Goal: Information Seeking & Learning: Learn about a topic

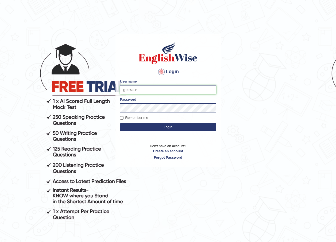
drag, startPoint x: 143, startPoint y: 91, endPoint x: 93, endPoint y: 92, distance: 49.4
click at [93, 92] on body "Login Please fix the following errors: Username geekaur Password Remember me Lo…" at bounding box center [168, 138] width 336 height 242
type input "AntoninoL"
click at [110, 111] on body "Login Please fix the following errors: Username AntoninoL Password Remember me …" at bounding box center [168, 138] width 336 height 242
click at [245, 149] on body "Login Please fix the following errors: Username AntoninoL Password Remember me …" at bounding box center [168, 138] width 336 height 242
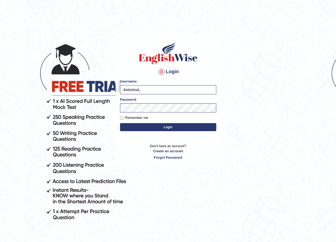
click at [172, 129] on button "Login" at bounding box center [168, 127] width 96 height 8
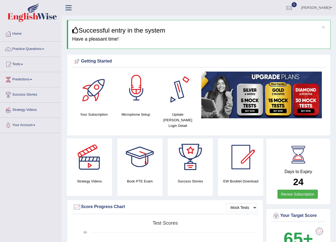
click at [141, 90] on div at bounding box center [135, 90] width 37 height 37
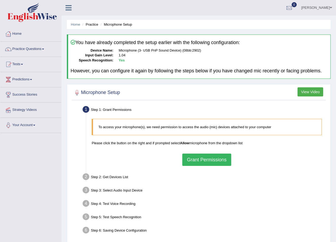
click at [197, 162] on button "Grant Permissions" at bounding box center [206, 160] width 49 height 12
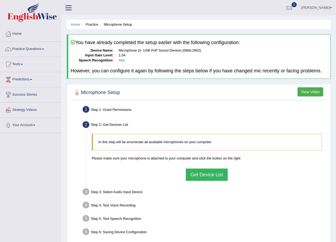
click at [196, 171] on button "Get Device List" at bounding box center [207, 174] width 42 height 12
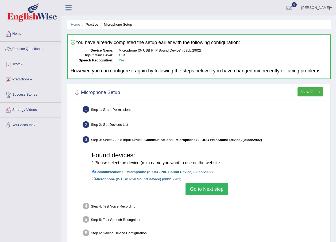
scroll to position [38, 0]
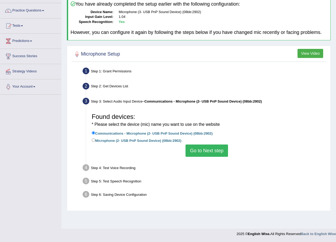
click at [143, 139] on label "Microphone (2- USB PnP Sound Device) (08bb:2902)" at bounding box center [137, 140] width 90 height 6
click at [95, 139] on input "Microphone (2- USB PnP Sound Device) (08bb:2902)" at bounding box center [93, 139] width 3 height 3
radio input "true"
click at [192, 149] on button "Go to Next step" at bounding box center [206, 150] width 42 height 12
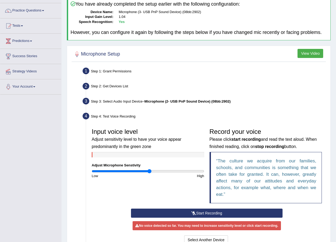
scroll to position [92, 0]
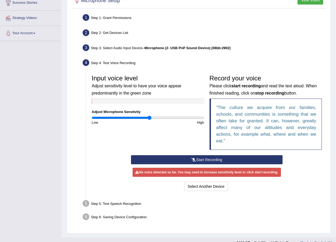
click at [185, 158] on button "Start Recording" at bounding box center [206, 159] width 151 height 9
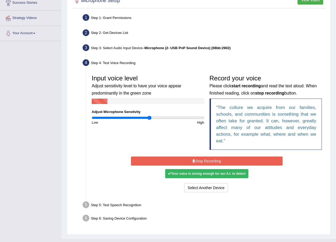
click at [199, 160] on button "Stop Recording" at bounding box center [206, 160] width 151 height 9
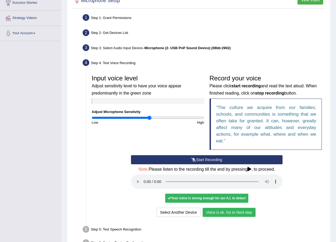
click at [237, 211] on button "Voice is ok. Go to Next step" at bounding box center [228, 212] width 53 height 9
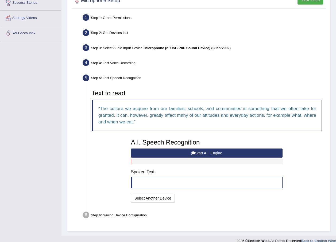
click at [187, 152] on button "Start A.I. Engine" at bounding box center [206, 152] width 151 height 9
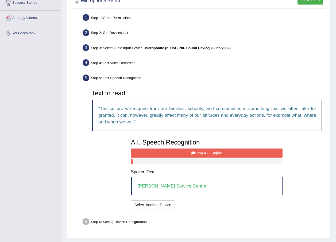
click at [171, 155] on button "Stop A.I. Engine" at bounding box center [206, 152] width 151 height 9
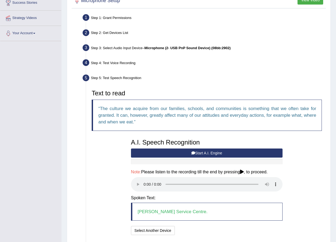
scroll to position [119, 0]
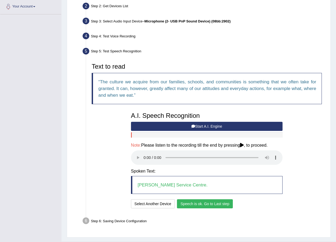
click at [221, 204] on button "Speech is ok. Go to Last step" at bounding box center [205, 203] width 56 height 9
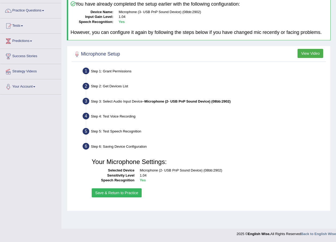
scroll to position [38, 0]
click at [121, 194] on button "Save & Return to Practice" at bounding box center [117, 192] width 50 height 9
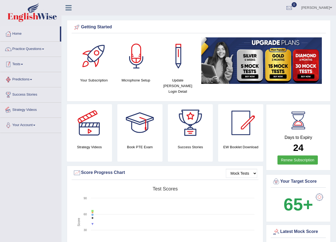
click at [22, 50] on link "Practice Questions" at bounding box center [30, 48] width 61 height 13
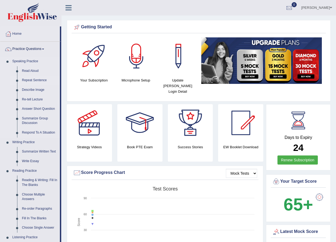
click at [38, 82] on link "Repeat Sentence" at bounding box center [39, 81] width 40 height 10
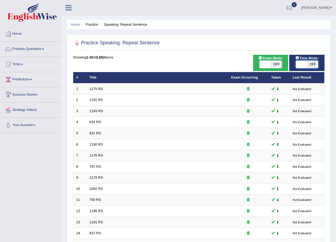
click at [303, 65] on span at bounding box center [301, 64] width 11 height 7
checkbox input "true"
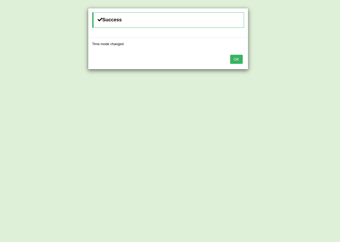
click at [232, 58] on button "OK" at bounding box center [236, 59] width 12 height 9
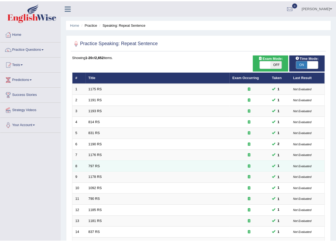
scroll to position [112, 0]
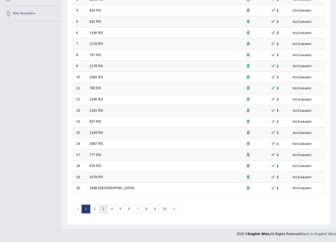
click at [104, 209] on link "3" at bounding box center [103, 208] width 9 height 9
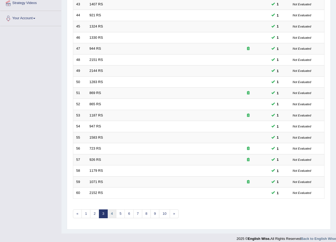
scroll to position [107, 0]
click at [112, 214] on link "4" at bounding box center [111, 213] width 9 height 9
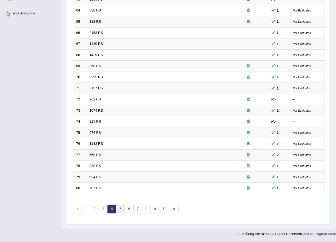
click at [119, 211] on link "5" at bounding box center [120, 208] width 9 height 9
click at [127, 211] on link "6" at bounding box center [128, 208] width 9 height 9
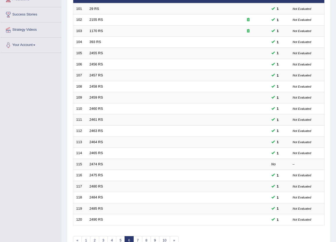
scroll to position [112, 0]
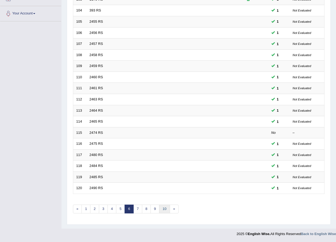
click at [162, 209] on link "10" at bounding box center [164, 208] width 11 height 9
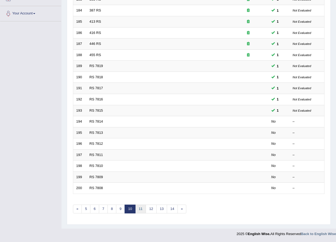
click at [140, 210] on link "11" at bounding box center [140, 208] width 11 height 9
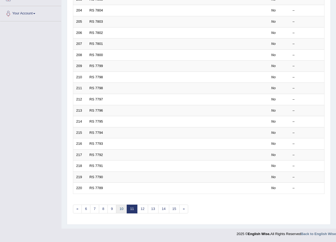
click at [122, 206] on link "10" at bounding box center [121, 208] width 11 height 9
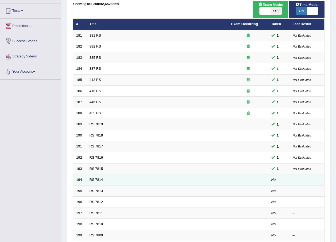
click at [94, 179] on link "RS 7814" at bounding box center [96, 180] width 14 height 4
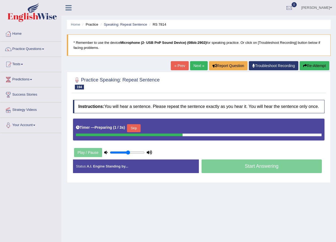
drag, startPoint x: 133, startPoint y: 151, endPoint x: 127, endPoint y: 153, distance: 6.1
click at [127, 153] on input "range" at bounding box center [127, 152] width 35 height 4
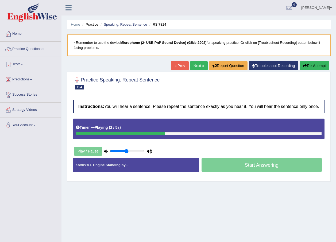
type input "0.5"
click at [126, 153] on input "range" at bounding box center [127, 151] width 35 height 4
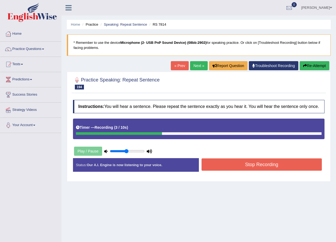
click at [238, 165] on button "Stop Recording" at bounding box center [261, 164] width 120 height 12
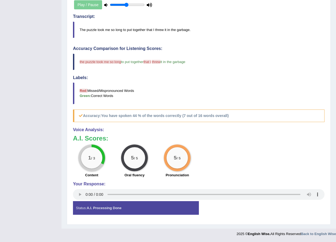
drag, startPoint x: 218, startPoint y: 149, endPoint x: 217, endPoint y: 157, distance: 8.3
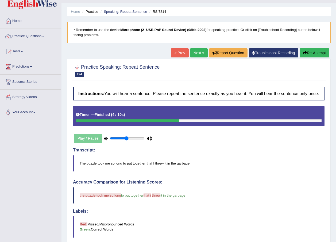
click at [194, 55] on link "Next »" at bounding box center [199, 52] width 18 height 9
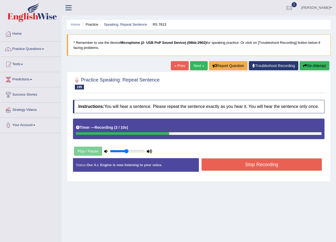
click at [256, 168] on button "Stop Recording" at bounding box center [261, 164] width 120 height 12
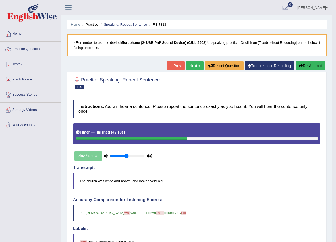
click at [191, 67] on link "Next »" at bounding box center [195, 65] width 18 height 9
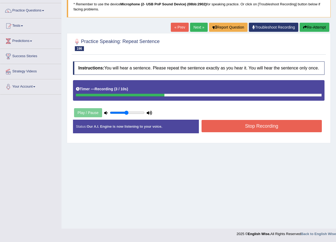
click at [253, 125] on button "Stop Recording" at bounding box center [261, 126] width 120 height 12
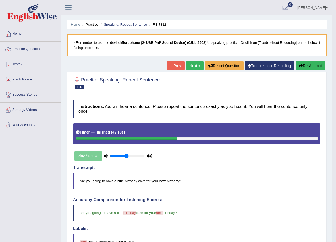
click at [195, 64] on link "Next »" at bounding box center [195, 65] width 18 height 9
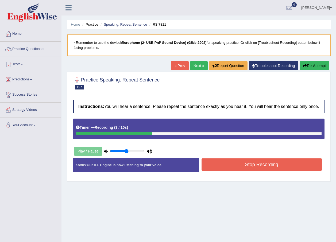
click at [239, 165] on button "Stop Recording" at bounding box center [261, 164] width 120 height 12
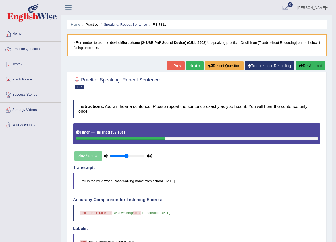
click at [199, 68] on link "Next »" at bounding box center [195, 65] width 18 height 9
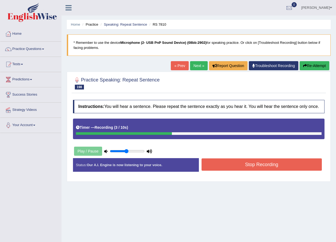
click at [249, 164] on button "Stop Recording" at bounding box center [261, 164] width 120 height 12
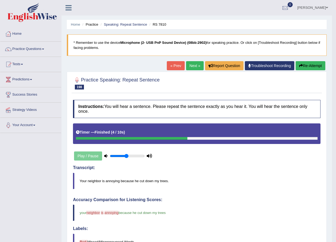
click at [196, 65] on link "Next »" at bounding box center [195, 65] width 18 height 9
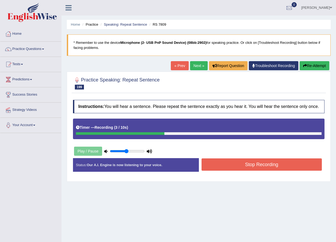
click at [245, 163] on button "Stop Recording" at bounding box center [261, 164] width 120 height 12
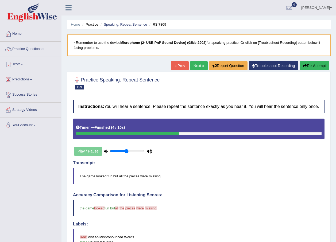
click at [195, 67] on link "Next »" at bounding box center [199, 65] width 18 height 9
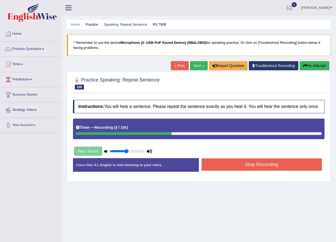
click at [251, 166] on button "Stop Recording" at bounding box center [261, 164] width 120 height 12
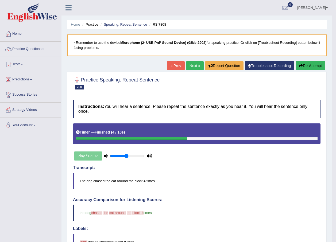
click at [191, 65] on link "Next »" at bounding box center [195, 65] width 18 height 9
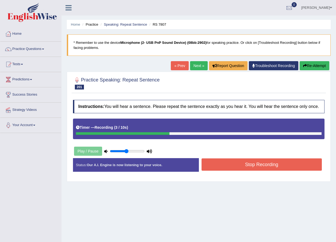
click at [252, 166] on button "Stop Recording" at bounding box center [261, 164] width 120 height 12
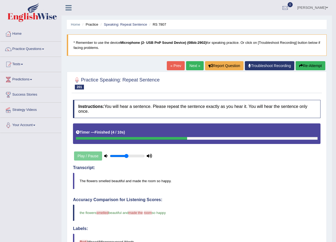
click at [192, 64] on link "Next »" at bounding box center [195, 65] width 18 height 9
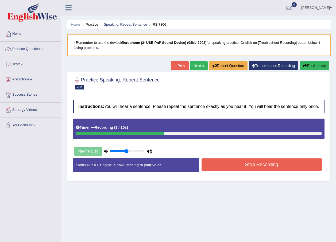
click at [255, 166] on button "Stop Recording" at bounding box center [261, 164] width 120 height 12
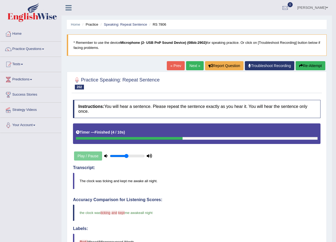
click at [190, 65] on link "Next »" at bounding box center [195, 65] width 18 height 9
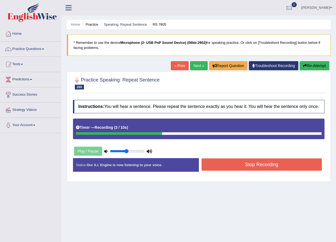
click at [262, 163] on button "Stop Recording" at bounding box center [261, 164] width 120 height 12
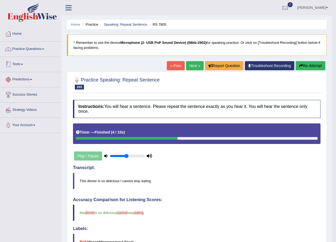
click at [39, 50] on link "Practice Questions" at bounding box center [30, 48] width 61 height 13
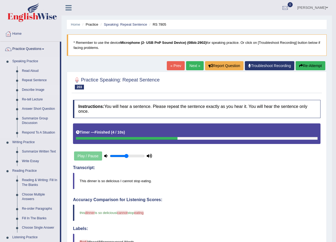
click at [26, 89] on link "Describe Image" at bounding box center [39, 90] width 40 height 10
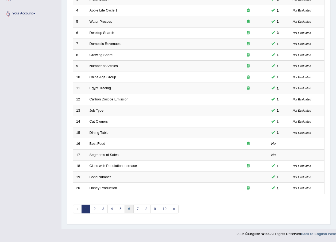
click at [130, 209] on link "6" at bounding box center [128, 208] width 9 height 9
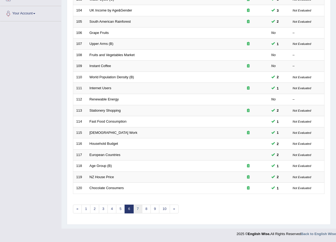
scroll to position [112, 0]
click at [139, 206] on link "7" at bounding box center [137, 208] width 9 height 9
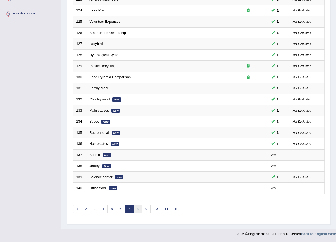
scroll to position [112, 0]
click at [137, 210] on link "8" at bounding box center [137, 208] width 9 height 9
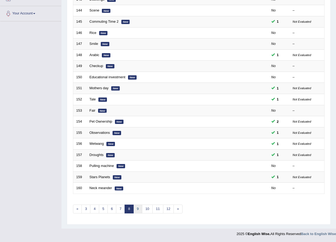
click at [139, 210] on link "9" at bounding box center [137, 208] width 9 height 9
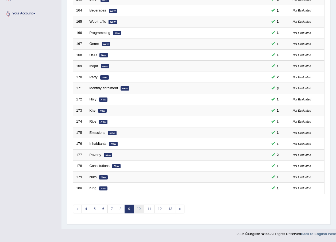
click at [140, 210] on link "10" at bounding box center [138, 208] width 11 height 9
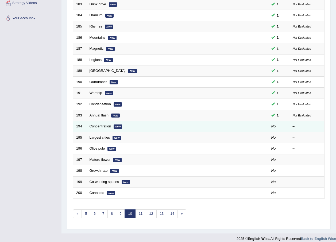
click at [96, 127] on link "Concentration" at bounding box center [100, 126] width 22 height 4
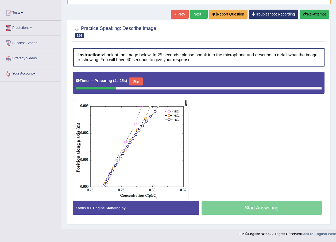
click at [47, 169] on div "Toggle navigation Home Practice Questions Speaking Practice Read Aloud Repeat S…" at bounding box center [168, 93] width 336 height 291
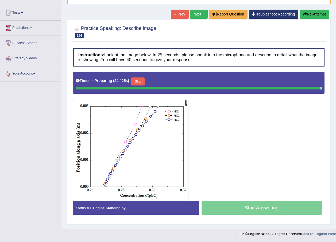
scroll to position [50, 0]
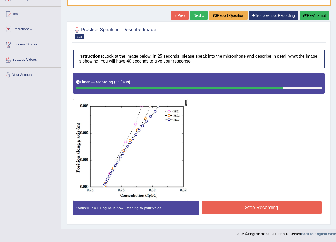
click at [242, 206] on button "Stop Recording" at bounding box center [261, 207] width 120 height 12
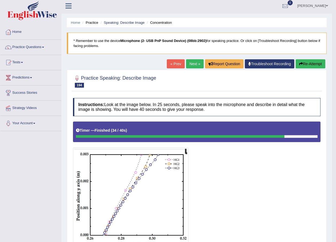
scroll to position [0, 0]
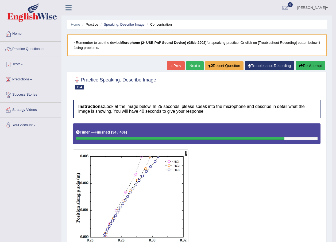
click at [189, 67] on link "Next »" at bounding box center [195, 65] width 18 height 9
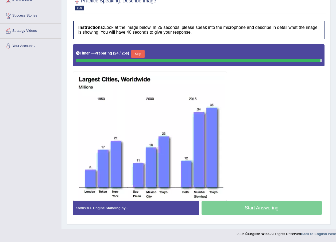
scroll to position [78, 0]
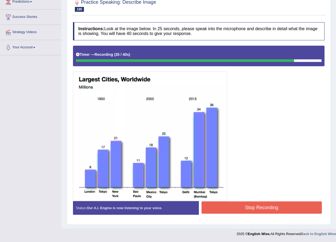
click at [262, 209] on button "Stop Recording" at bounding box center [261, 207] width 120 height 12
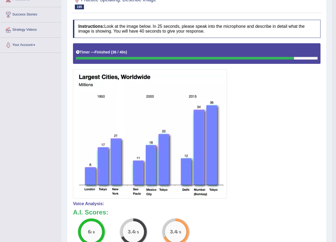
scroll to position [53, 0]
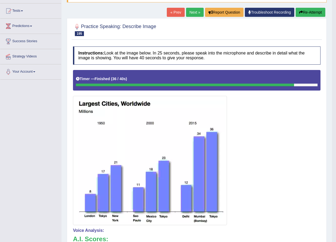
click at [192, 13] on link "Next »" at bounding box center [195, 12] width 18 height 9
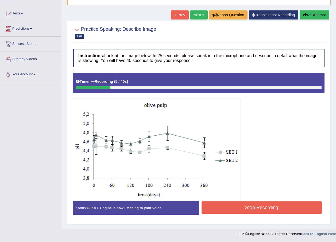
scroll to position [24, 0]
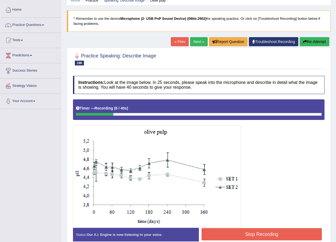
click at [307, 37] on div "Home Practice Speaking: Describe Image Olive pulp * Remember to use the device …" at bounding box center [198, 115] width 274 height 279
click at [308, 41] on button "Re-Attempt" at bounding box center [314, 41] width 30 height 9
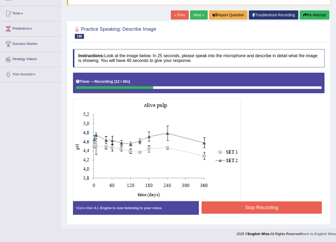
click at [316, 16] on button "Re-Attempt" at bounding box center [314, 14] width 30 height 9
click at [244, 207] on button "Stop Recording" at bounding box center [261, 207] width 120 height 12
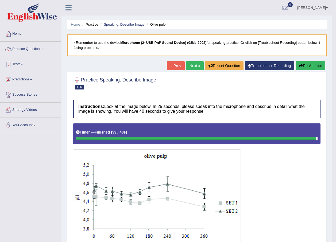
click at [194, 62] on link "Next »" at bounding box center [195, 65] width 18 height 9
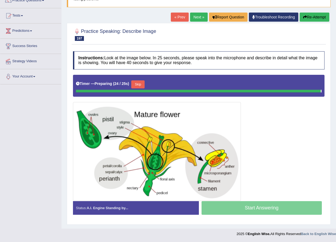
scroll to position [47, 0]
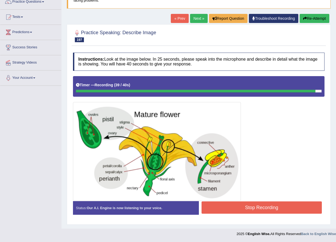
click at [245, 207] on button "Stop Recording" at bounding box center [261, 207] width 120 height 12
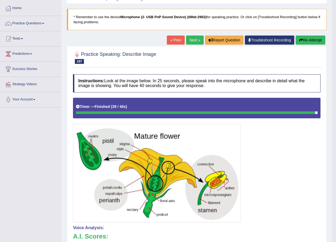
scroll to position [0, 0]
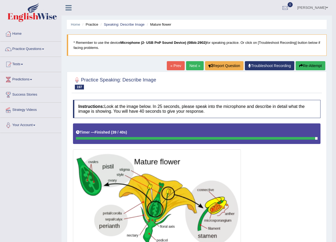
click at [186, 66] on link "Next »" at bounding box center [195, 65] width 18 height 9
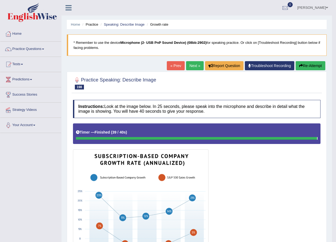
click at [190, 70] on link "Next »" at bounding box center [195, 65] width 18 height 9
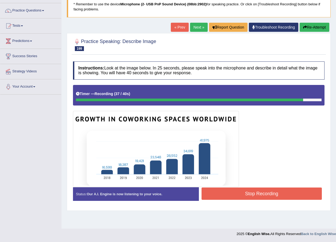
click at [246, 194] on button "Stop Recording" at bounding box center [261, 193] width 120 height 12
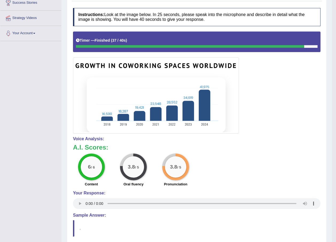
scroll to position [38, 0]
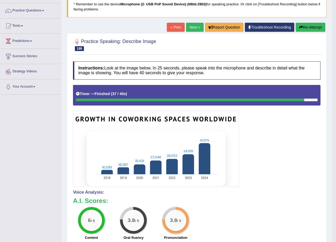
click at [188, 28] on link "Next »" at bounding box center [195, 27] width 18 height 9
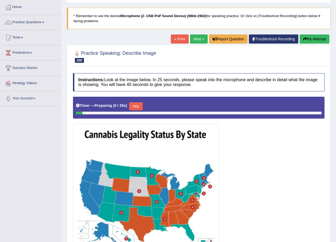
scroll to position [80, 0]
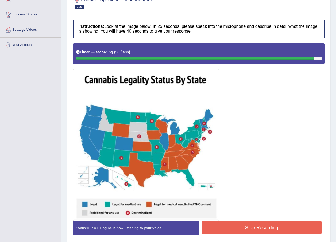
click at [252, 226] on button "Stop Recording" at bounding box center [261, 227] width 120 height 12
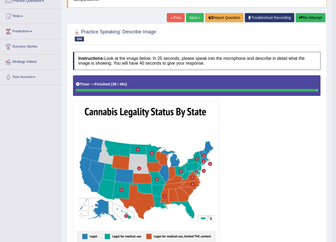
scroll to position [0, 0]
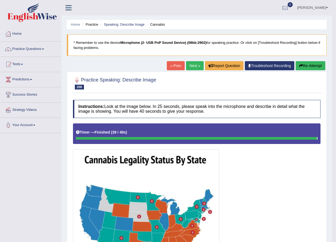
click at [195, 63] on link "Next »" at bounding box center [195, 65] width 18 height 9
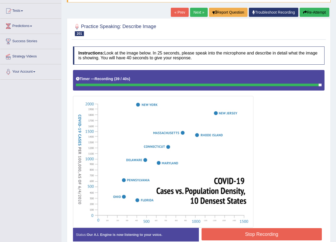
click at [246, 234] on button "Stop Recording" at bounding box center [261, 234] width 120 height 12
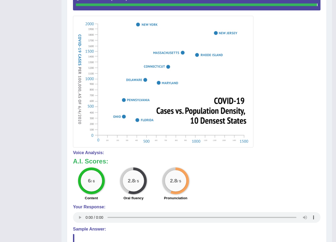
scroll to position [27, 0]
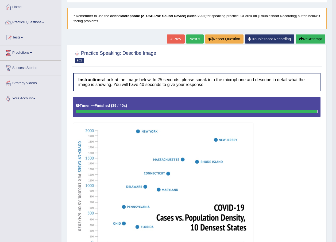
click at [194, 41] on link "Next »" at bounding box center [195, 38] width 18 height 9
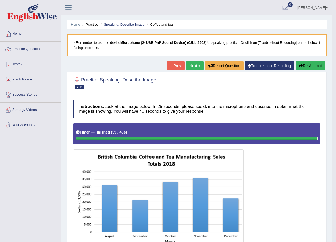
click at [188, 67] on link "Next »" at bounding box center [195, 65] width 18 height 9
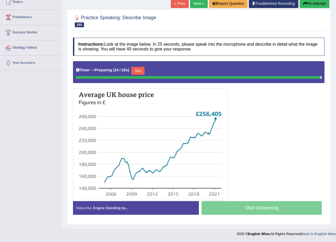
scroll to position [61, 0]
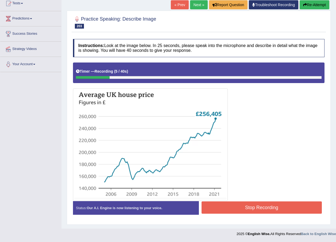
click at [316, 2] on button "Re-Attempt" at bounding box center [314, 4] width 30 height 9
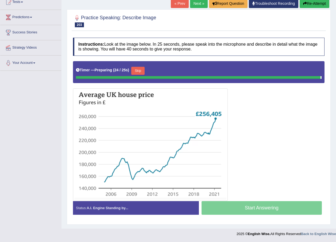
scroll to position [61, 0]
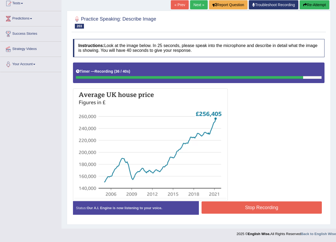
click at [249, 202] on button "Stop Recording" at bounding box center [261, 207] width 120 height 12
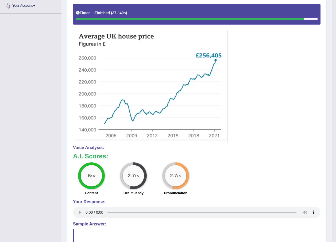
scroll to position [39, 0]
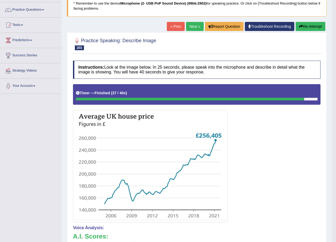
click at [195, 28] on link "Next »" at bounding box center [195, 26] width 18 height 9
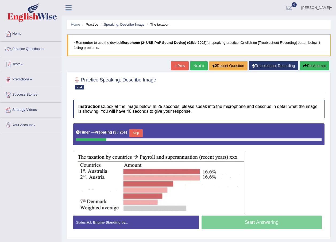
click at [26, 54] on link "Practice Questions" at bounding box center [30, 48] width 61 height 13
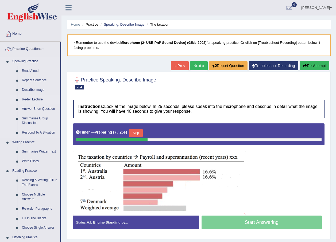
click at [39, 100] on link "Re-tell Lecture" at bounding box center [39, 100] width 40 height 10
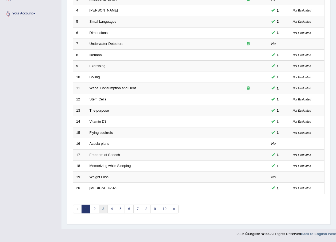
click at [100, 207] on link "3" at bounding box center [103, 208] width 9 height 9
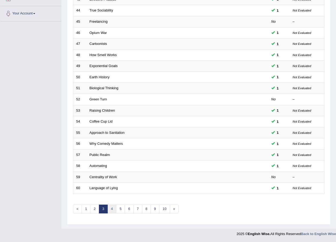
click at [112, 211] on link "4" at bounding box center [111, 208] width 9 height 9
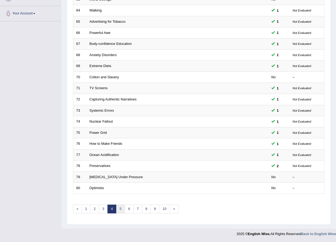
click at [119, 209] on link "5" at bounding box center [120, 208] width 9 height 9
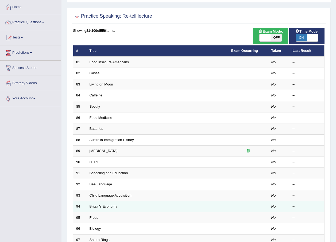
scroll to position [107, 0]
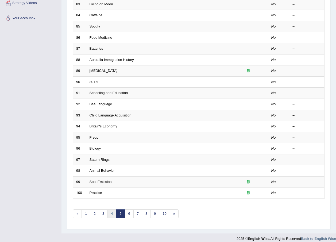
click at [113, 210] on link "4" at bounding box center [111, 213] width 9 height 9
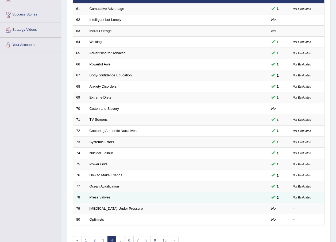
scroll to position [80, 0]
click at [105, 196] on link "Preservatives" at bounding box center [99, 197] width 21 height 4
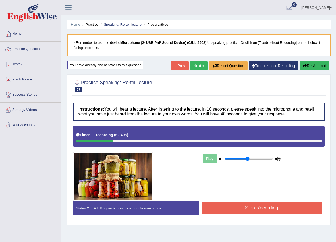
click at [202, 58] on div "Home Practice Speaking: Re-tell lecture Preservatives * Remember to use the dev…" at bounding box center [198, 133] width 274 height 267
click at [199, 65] on link "Next »" at bounding box center [199, 65] width 18 height 9
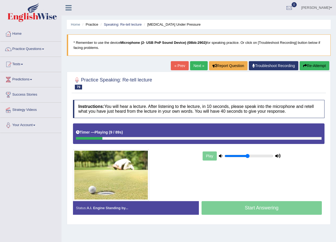
click at [184, 66] on link "« Prev" at bounding box center [180, 65] width 18 height 9
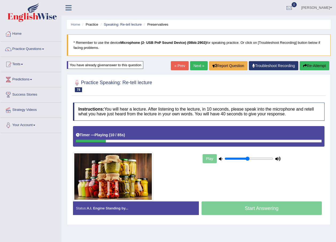
click at [191, 68] on link "Next »" at bounding box center [199, 65] width 18 height 9
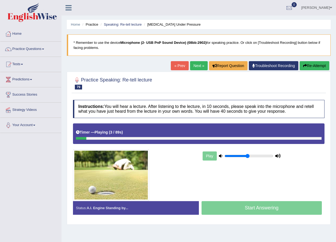
drag, startPoint x: 247, startPoint y: 158, endPoint x: 251, endPoint y: 157, distance: 4.7
click at [251, 157] on div "Play" at bounding box center [241, 155] width 80 height 13
drag, startPoint x: 247, startPoint y: 156, endPoint x: 260, endPoint y: 156, distance: 12.6
type input "0.75"
click at [260, 156] on input "range" at bounding box center [248, 156] width 49 height 4
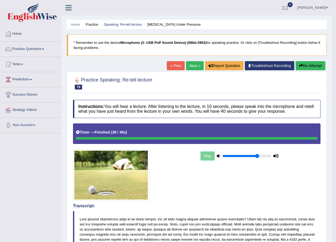
click at [190, 66] on link "Next »" at bounding box center [195, 65] width 18 height 9
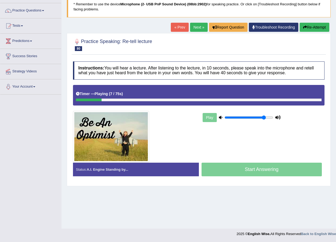
drag, startPoint x: 261, startPoint y: 117, endPoint x: 263, endPoint y: 116, distance: 3.1
type input "0.85"
click at [263, 116] on input "range" at bounding box center [248, 117] width 49 height 4
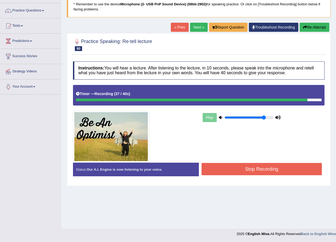
click at [251, 171] on button "Stop Recording" at bounding box center [261, 169] width 120 height 12
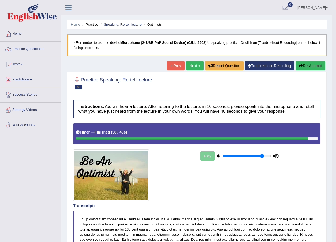
click at [201, 68] on link "Next »" at bounding box center [195, 65] width 18 height 9
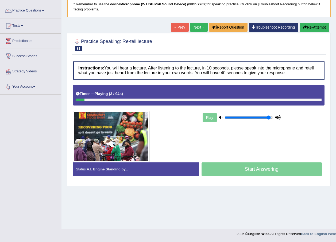
drag, startPoint x: 264, startPoint y: 116, endPoint x: 269, endPoint y: 117, distance: 4.3
type input "0.95"
click at [269, 117] on input "range" at bounding box center [248, 117] width 49 height 4
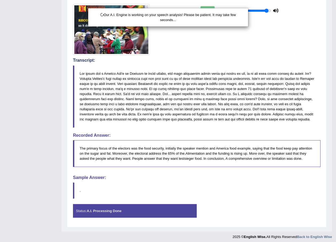
scroll to position [148, 0]
